Goal: Navigation & Orientation: Find specific page/section

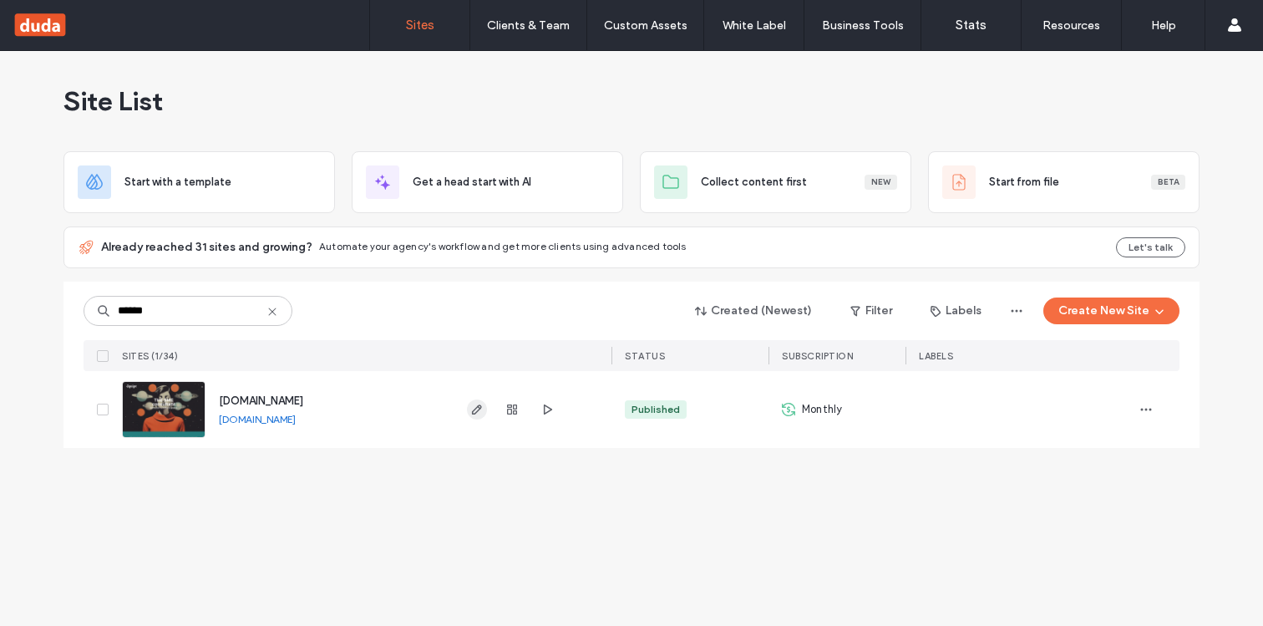
type input "******"
click at [472, 408] on icon "button" at bounding box center [476, 409] width 13 height 13
type input "******"
click at [505, 401] on span "button" at bounding box center [512, 409] width 20 height 20
